Goal: Obtain resource: Download file/media

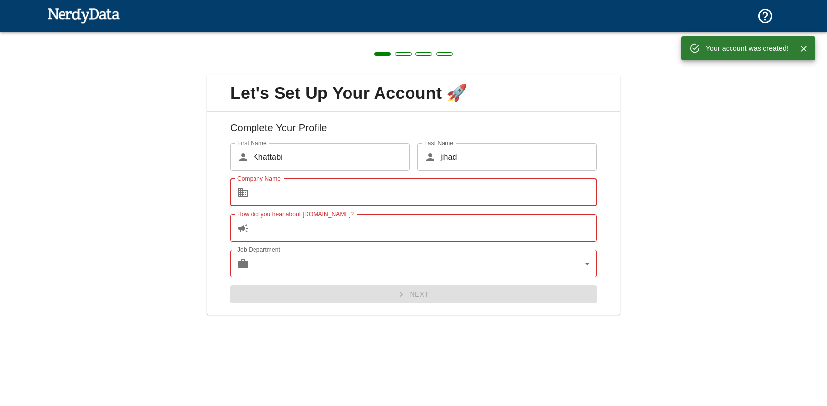
click at [304, 194] on input "Company Name" at bounding box center [425, 193] width 344 height 28
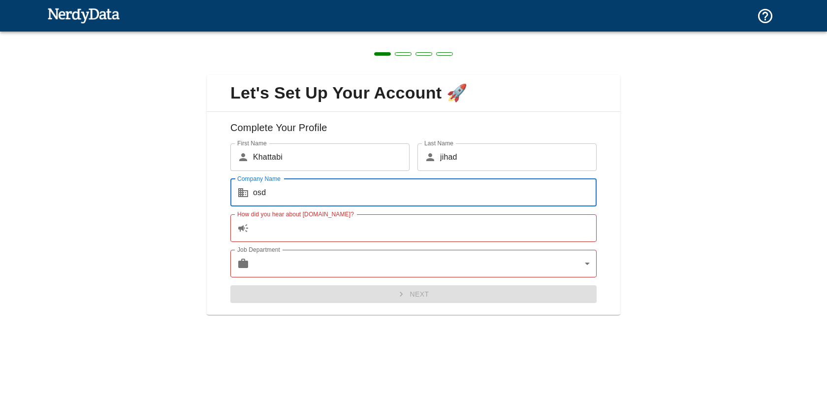
type input "osd"
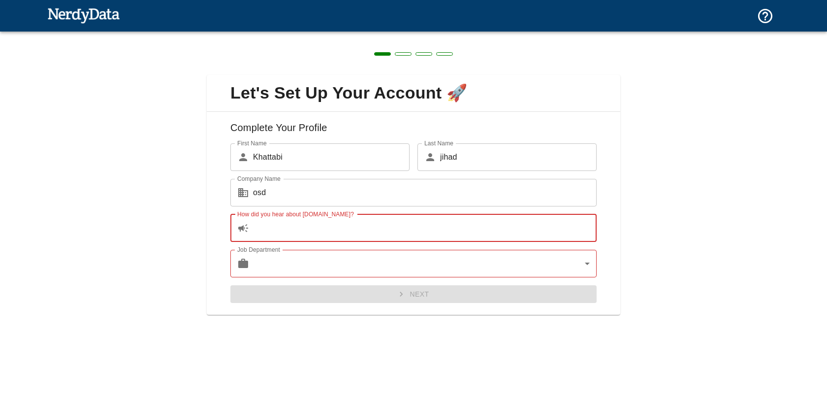
click at [296, 227] on input "How did you hear about [DOMAIN_NAME]?" at bounding box center [425, 228] width 344 height 28
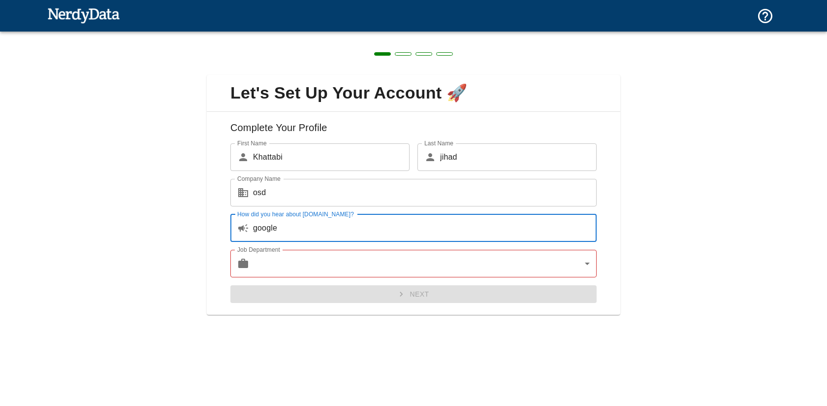
type input "google"
click at [312, 34] on body "Technologies Domains Pricing Products Create a Report Create a list of websites…" at bounding box center [413, 17] width 827 height 34
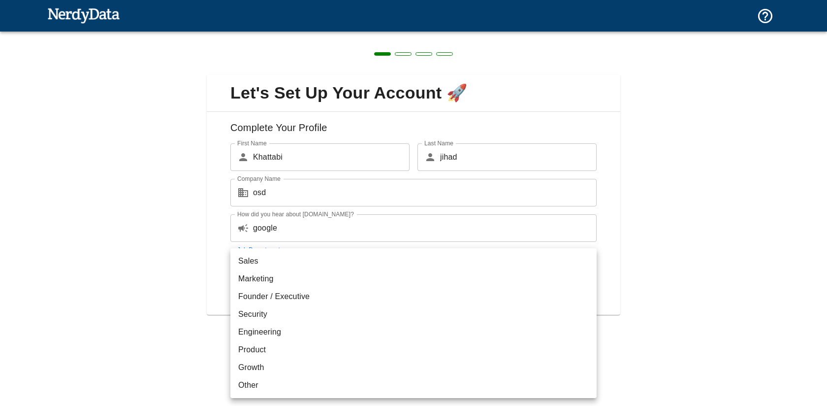
click at [309, 282] on li "Marketing" at bounding box center [413, 279] width 366 height 18
type input "marketing"
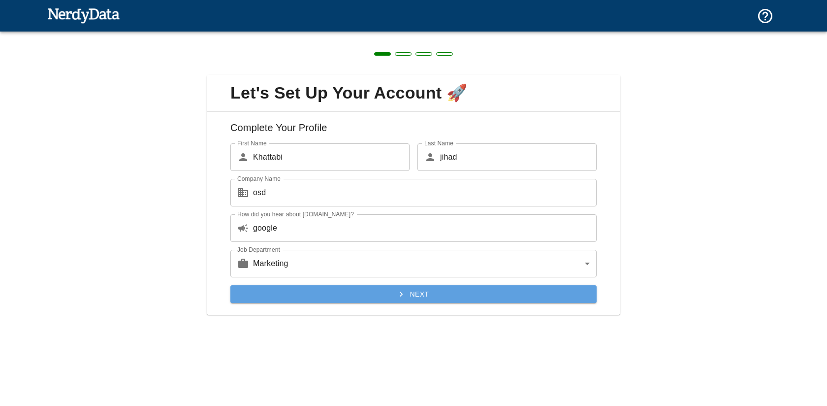
click at [346, 298] on button "Next" at bounding box center [413, 294] width 366 height 18
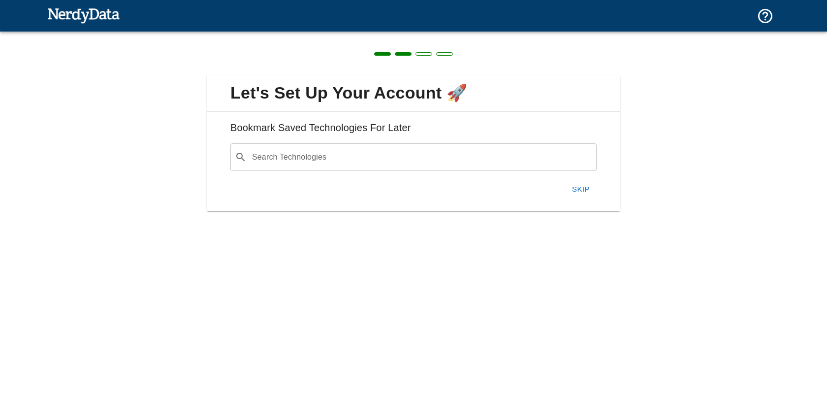
click at [310, 158] on input "Search Technologies" at bounding box center [422, 157] width 342 height 19
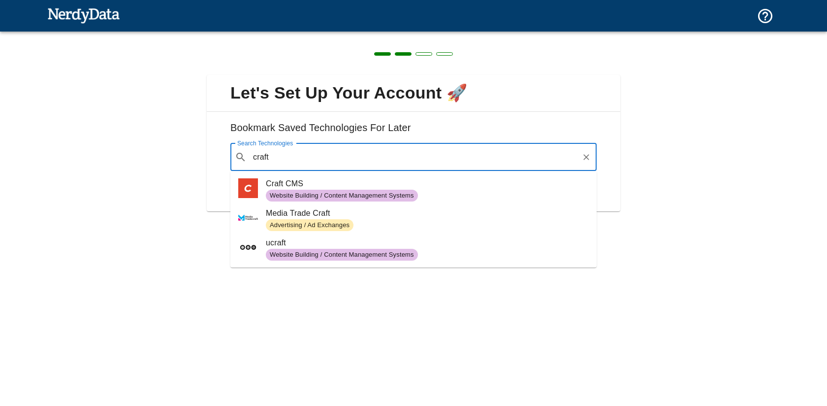
click at [321, 187] on span "Craft CMS" at bounding box center [427, 184] width 323 height 12
type input "craft"
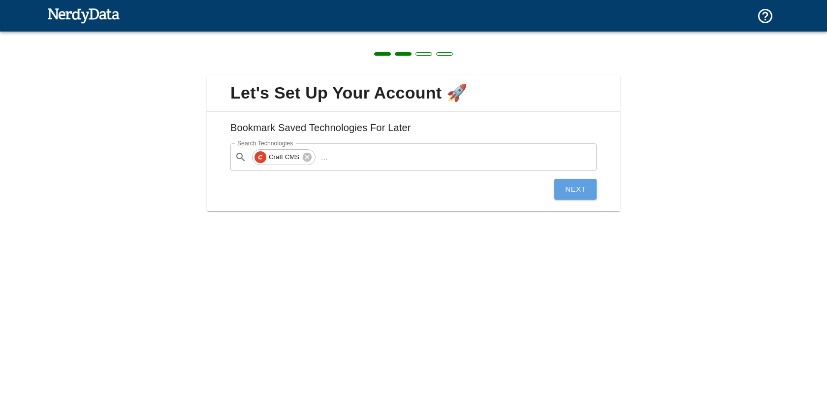
click at [572, 193] on button "Next" at bounding box center [575, 189] width 42 height 21
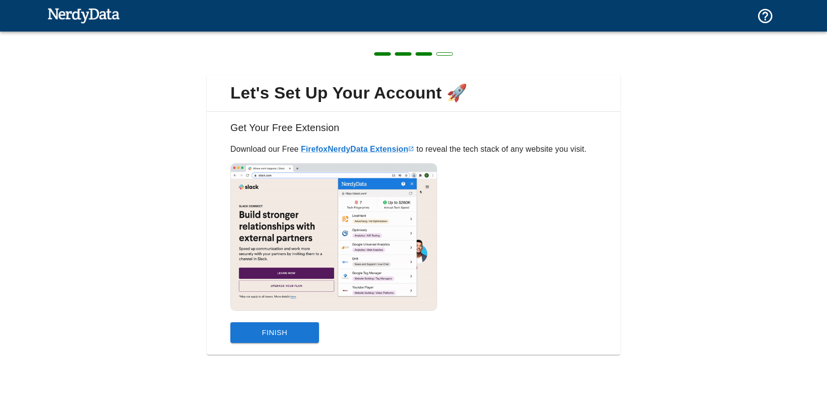
click at [303, 341] on button "Finish" at bounding box center [274, 332] width 89 height 21
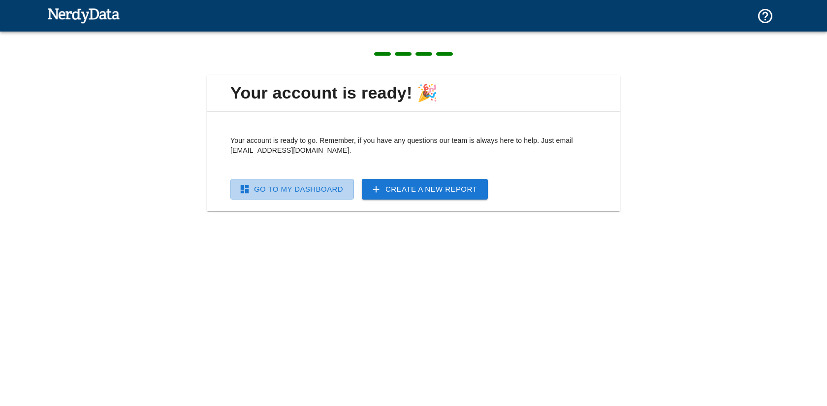
click at [329, 192] on link "Go To My Dashboard" at bounding box center [292, 189] width 124 height 21
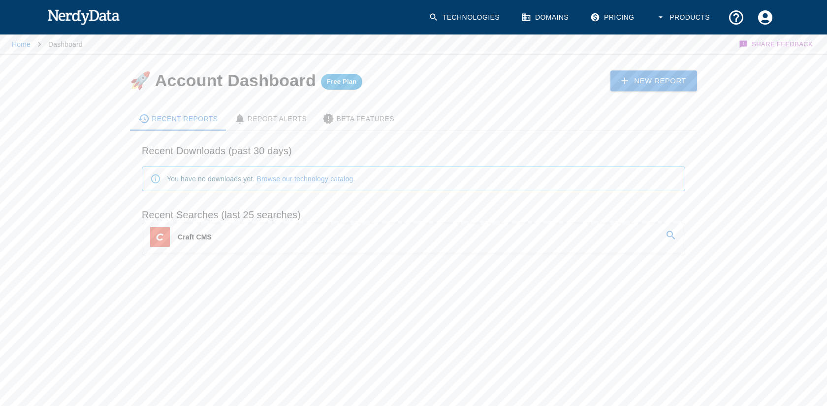
click at [192, 235] on p "Craft CMS" at bounding box center [195, 237] width 34 height 10
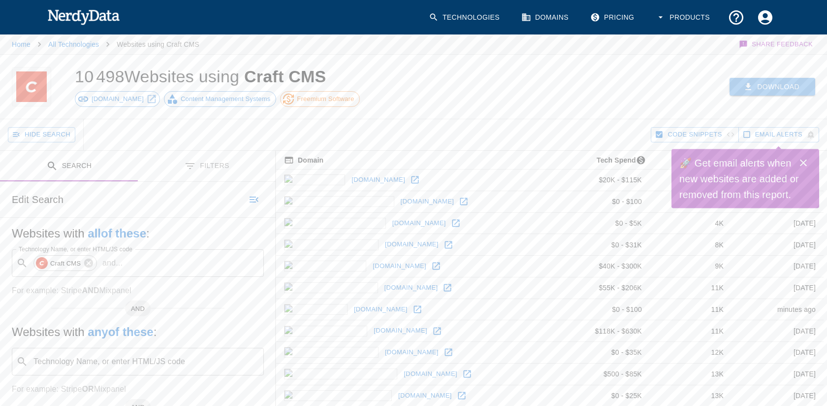
click at [771, 79] on button "Download" at bounding box center [773, 87] width 86 height 18
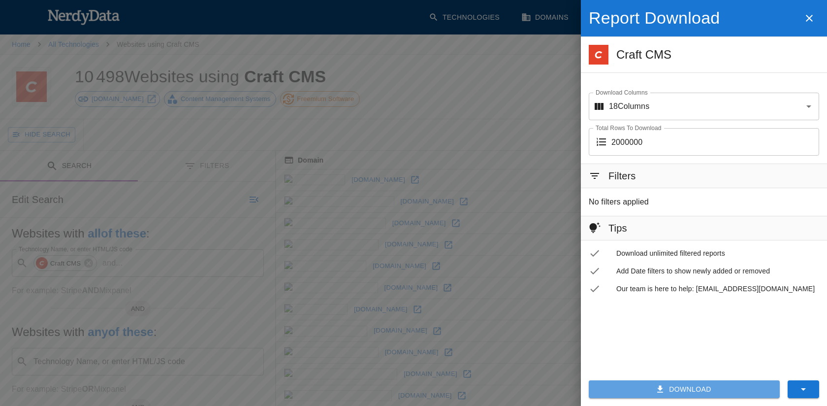
click at [695, 389] on button "Download" at bounding box center [684, 389] width 191 height 18
